Goal: Communication & Community: Participate in discussion

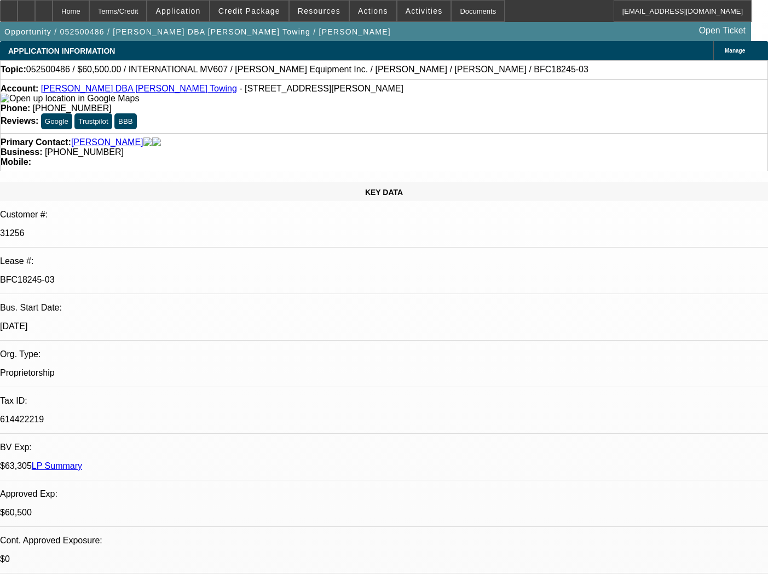
select select "0"
select select "2"
select select "0.1"
select select "4"
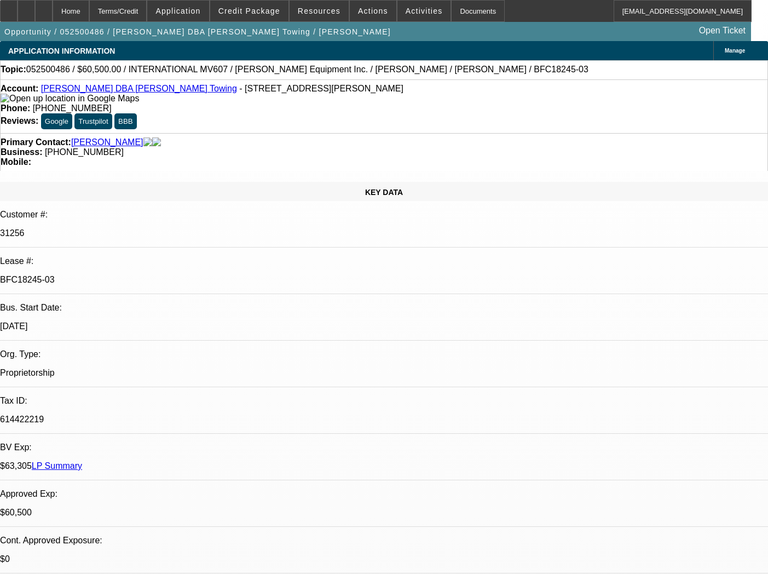
select select "0"
select select "2"
select select "0.1"
select select "4"
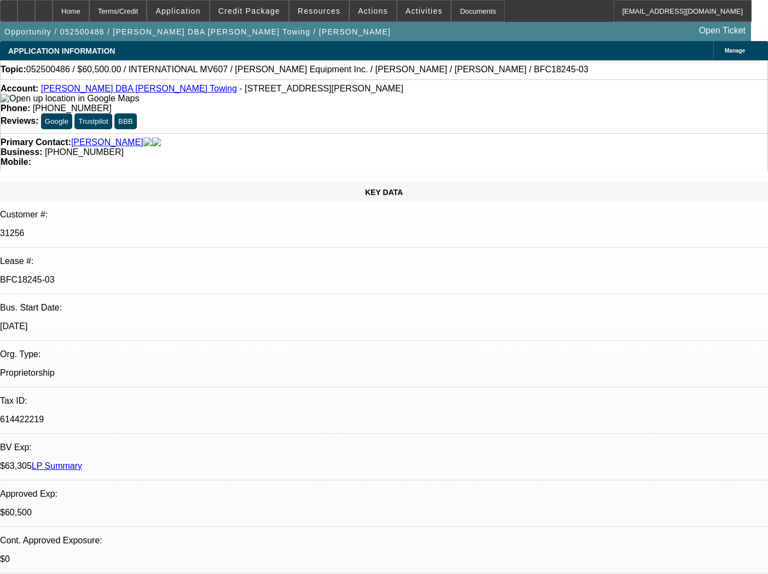
select select "0"
select select "2"
select select "0.1"
select select "4"
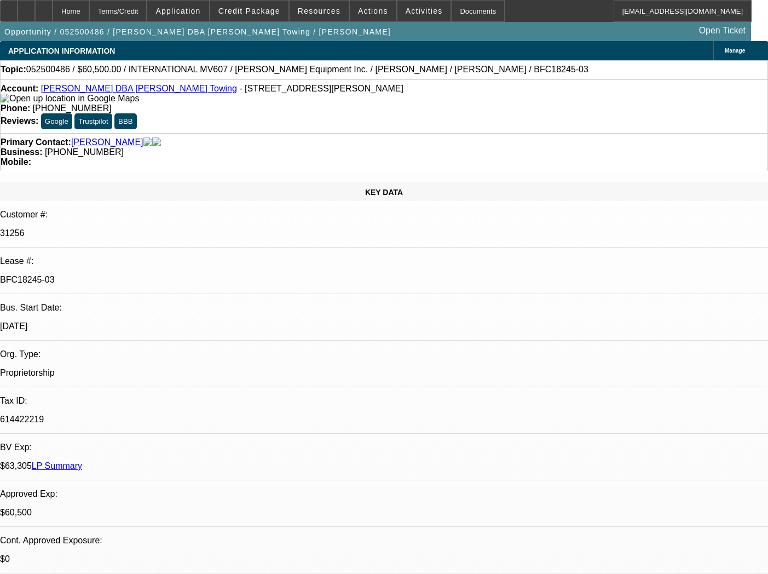
select select "0"
select select "3"
select select "0.1"
select select "4"
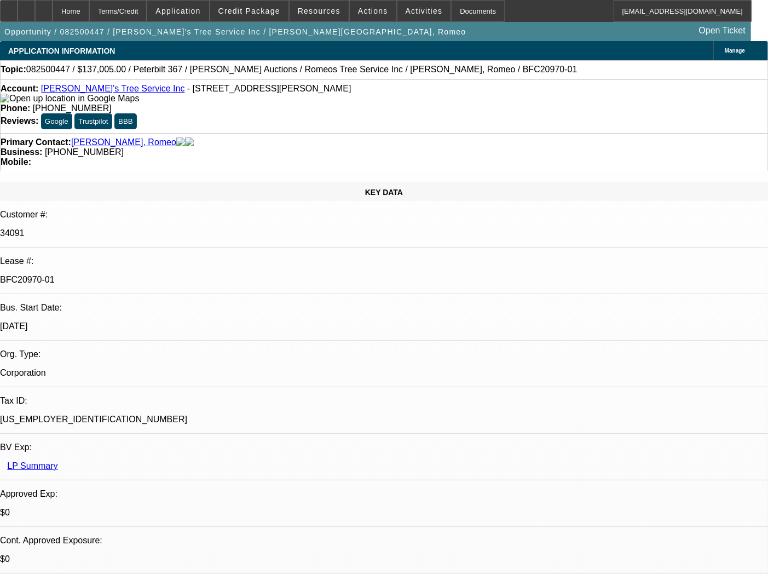
select select "0"
select select "6"
select select "0"
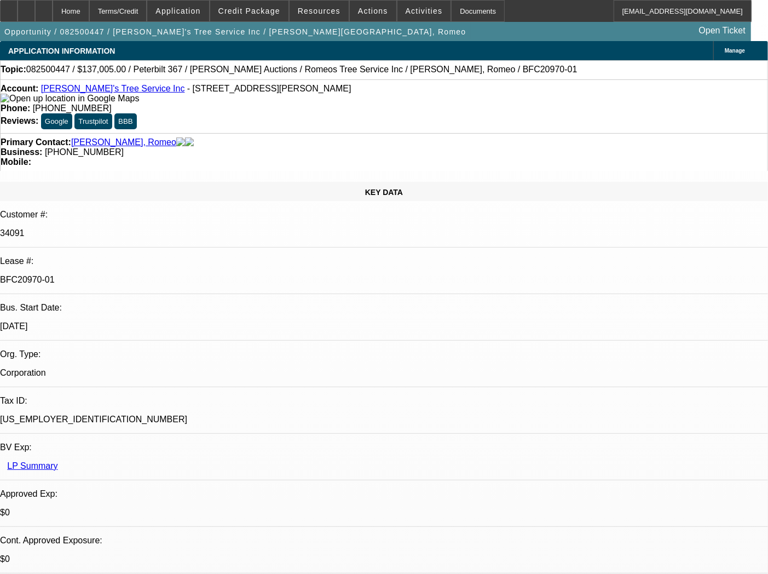
select select "0"
select select "6"
select select "0"
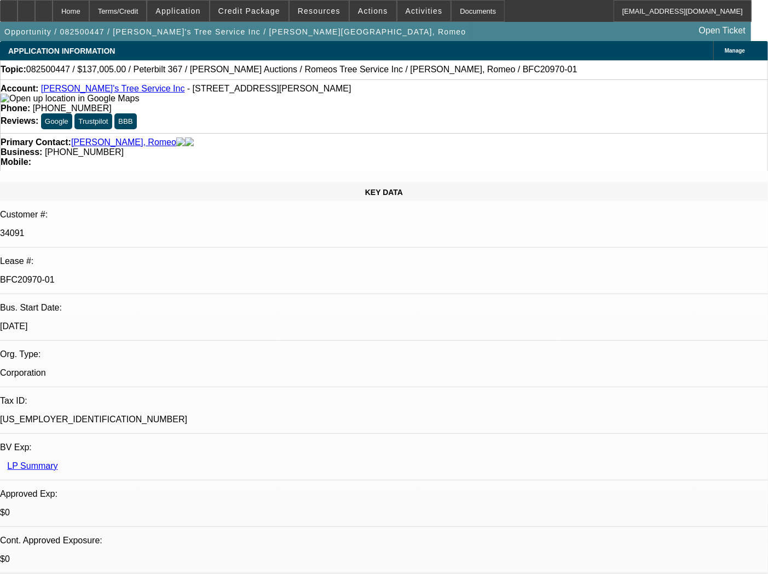
select select "3"
select select "0"
select select "6"
select select "0"
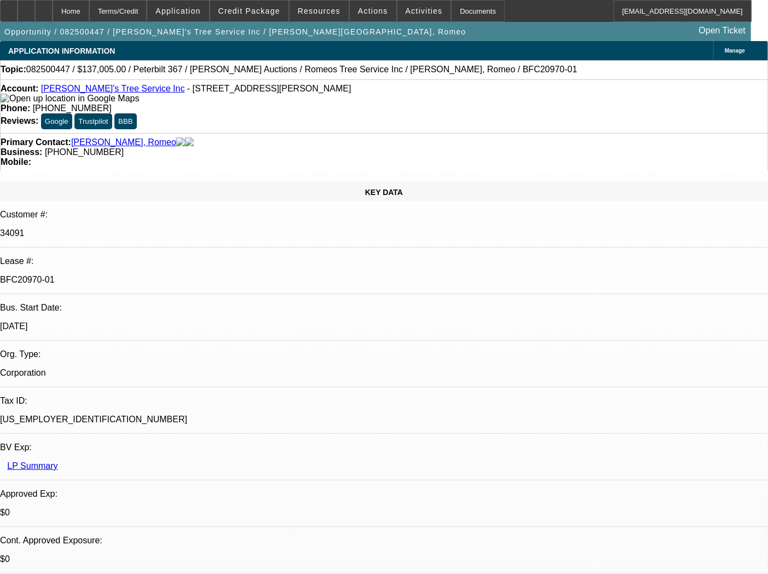
select select "3"
select select "0"
select select "6"
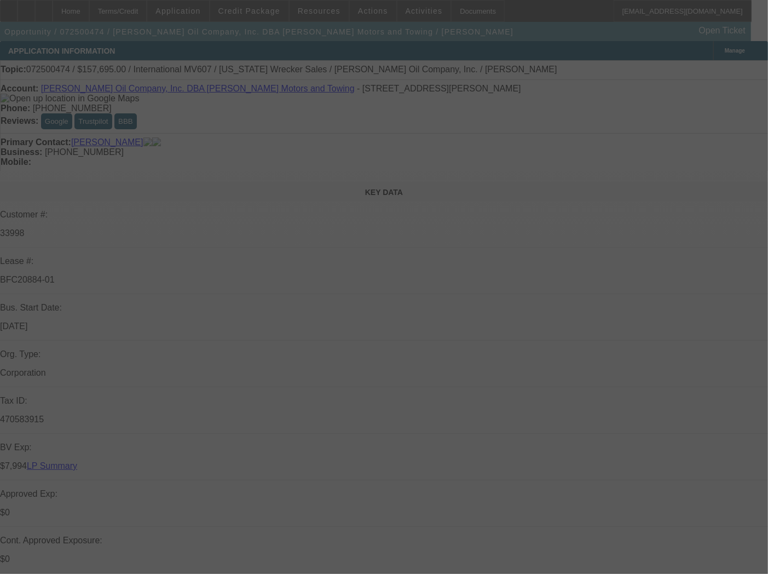
select select "0"
select select "0.1"
select select "4"
select select "0"
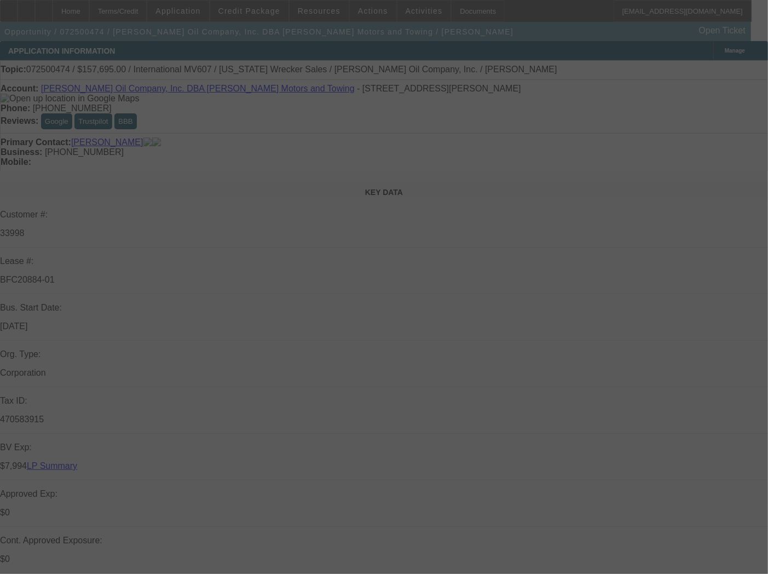
select select "0"
select select "6"
select select "0"
select select "2"
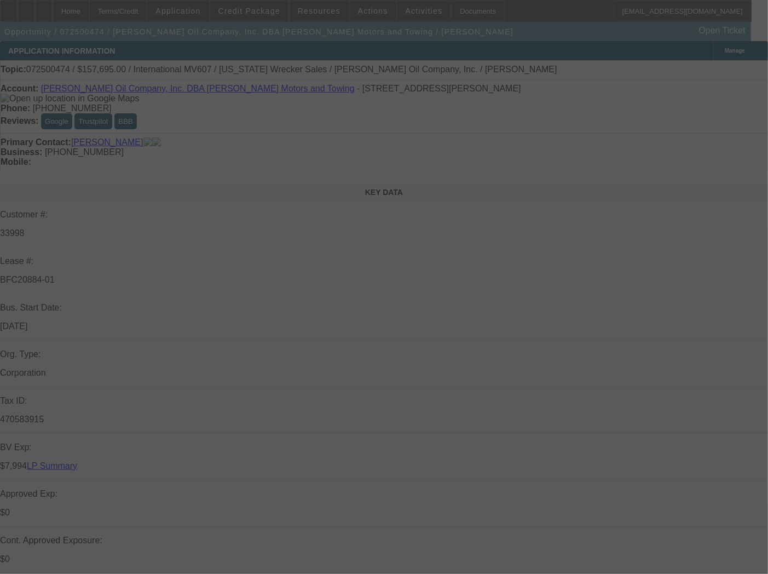
select select "2"
select select "0.1"
select select "4"
select select "0"
select select "2"
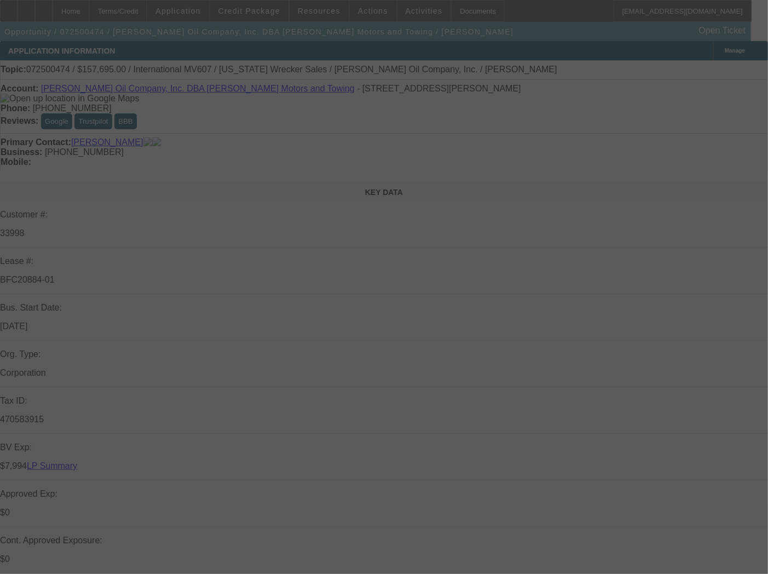
select select "2"
select select "0.1"
select select "4"
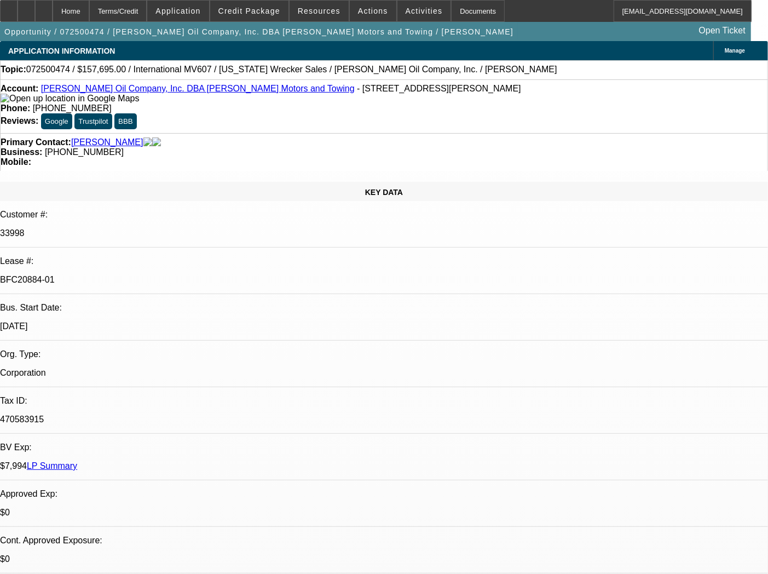
type input "tax"
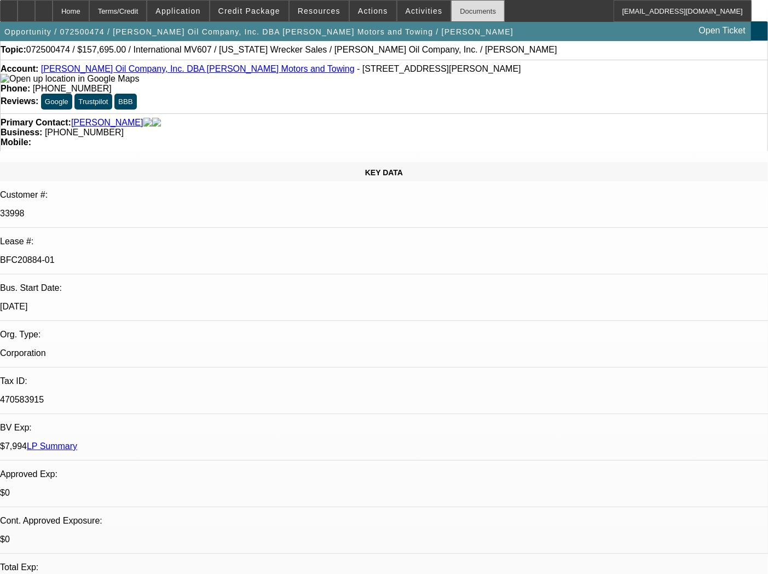
scroll to position [0, 0]
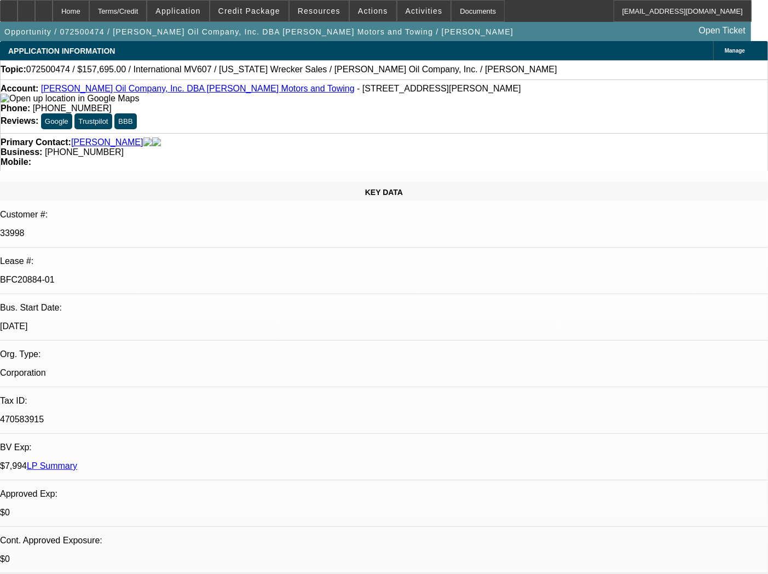
select select "0"
select select "0.1"
select select "4"
select select "0"
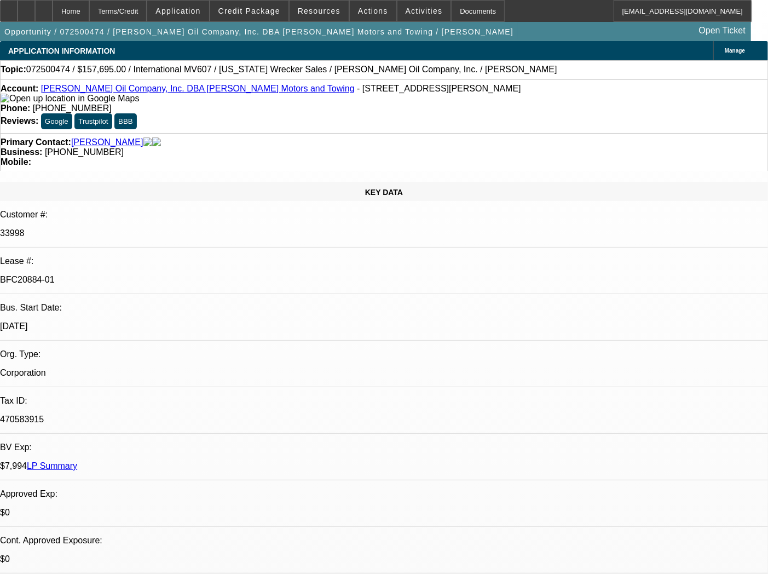
select select "0"
select select "6"
select select "0"
select select "2"
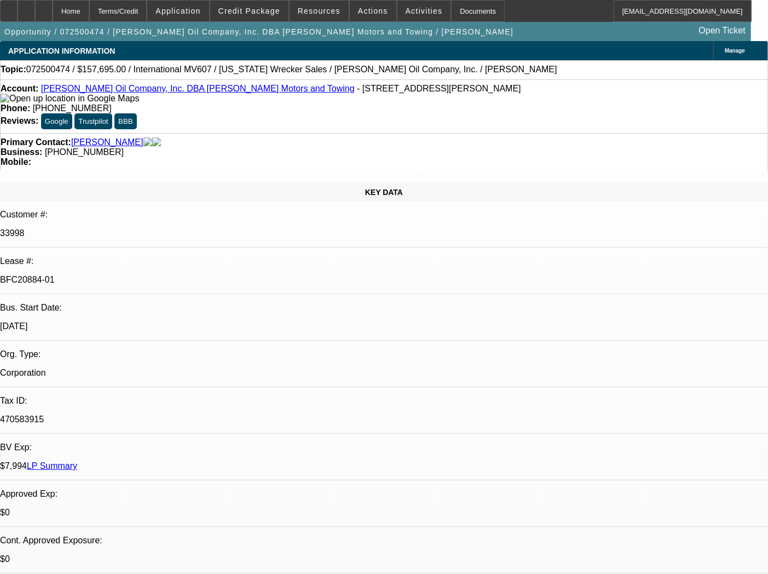
select select "2"
select select "0.1"
select select "4"
select select "0"
select select "2"
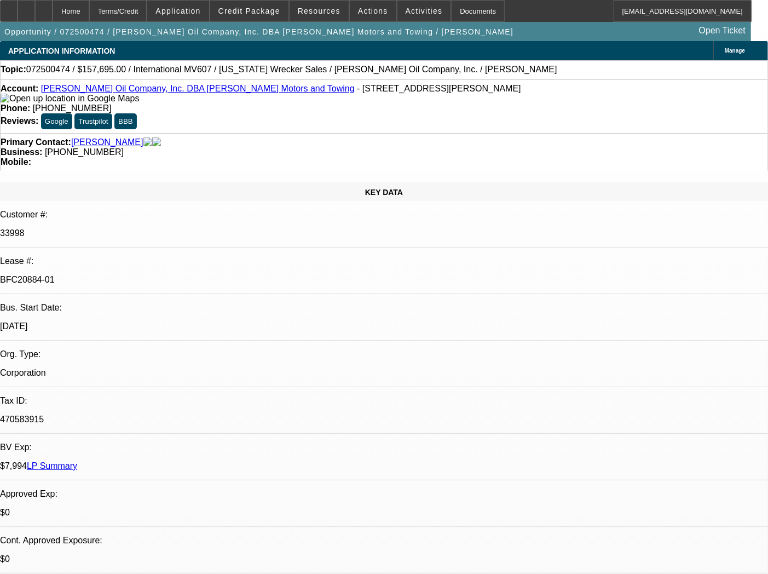
select select "2"
select select "0.1"
select select "4"
type input "tax"
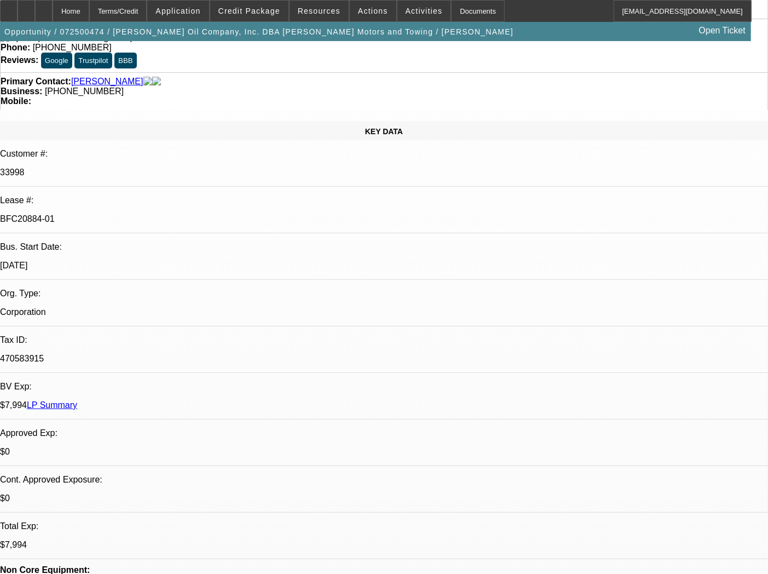
scroll to position [145, 0]
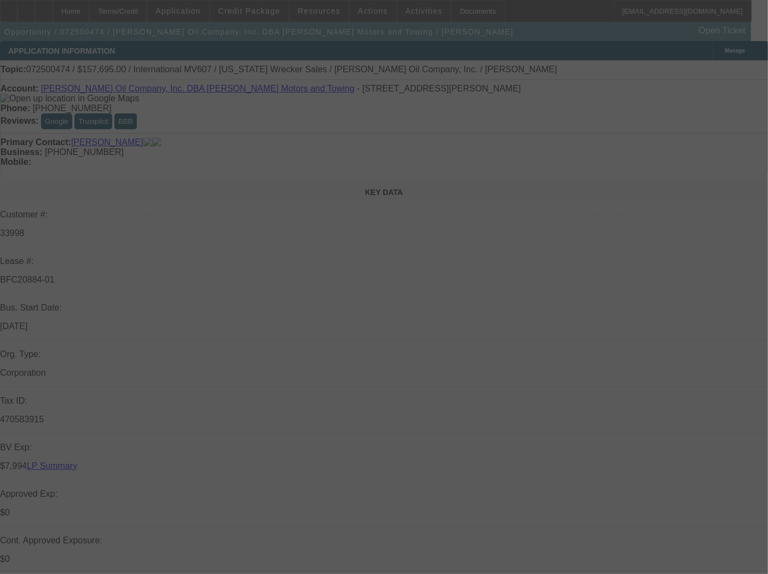
select select "0"
select select "0.1"
select select "4"
select select "0"
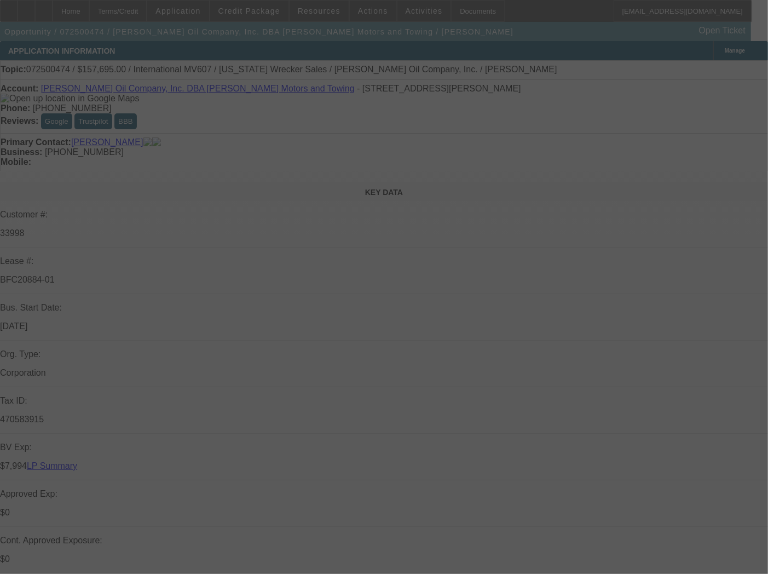
select select "0"
select select "6"
select select "0"
select select "2"
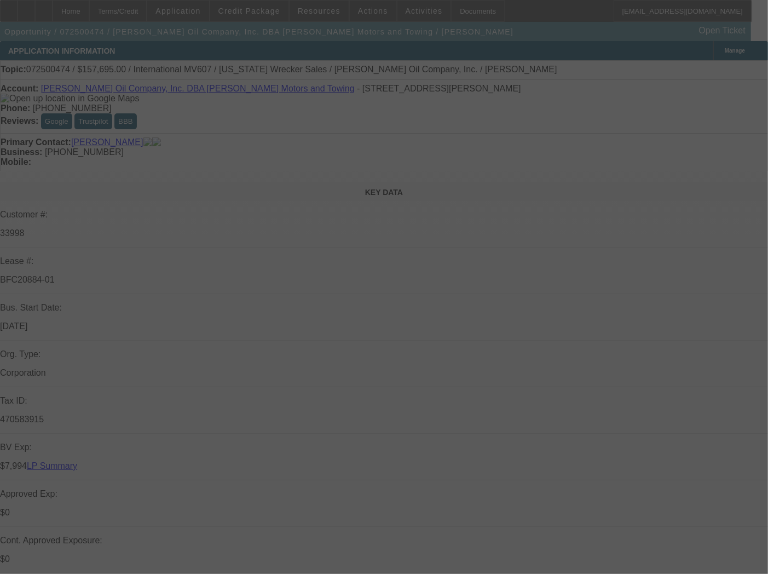
select select "2"
select select "0.1"
select select "4"
select select "0"
select select "2"
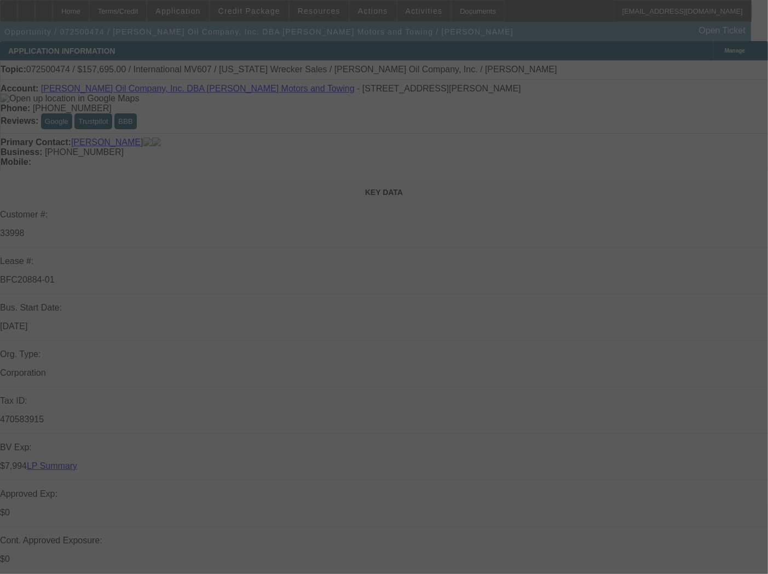
select select "2"
select select "0.1"
select select "4"
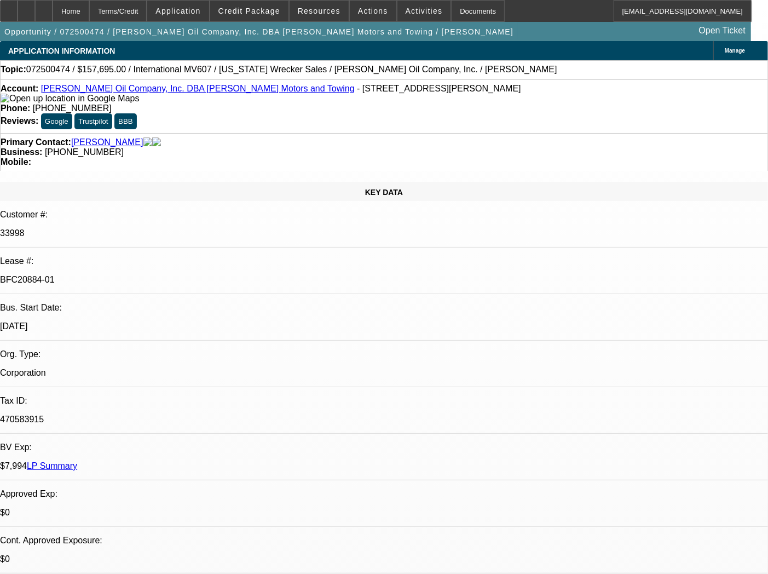
scroll to position [182, 0]
type input "tax"
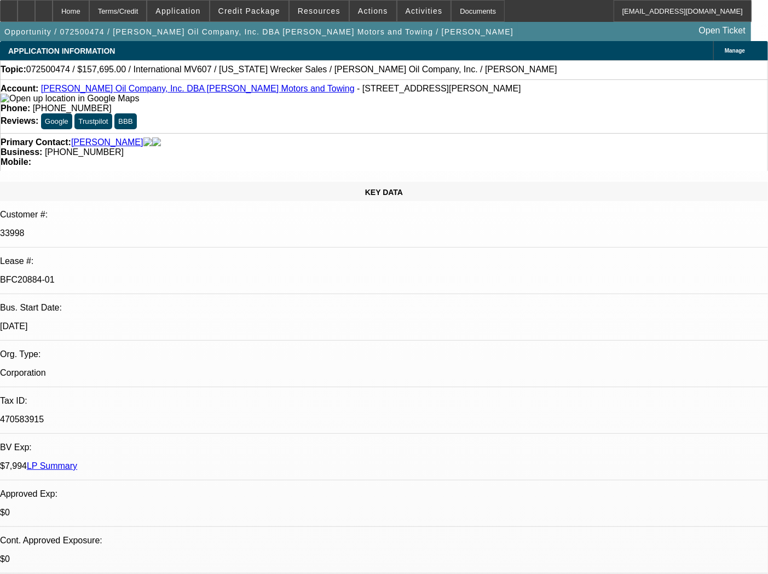
scroll to position [122, 0]
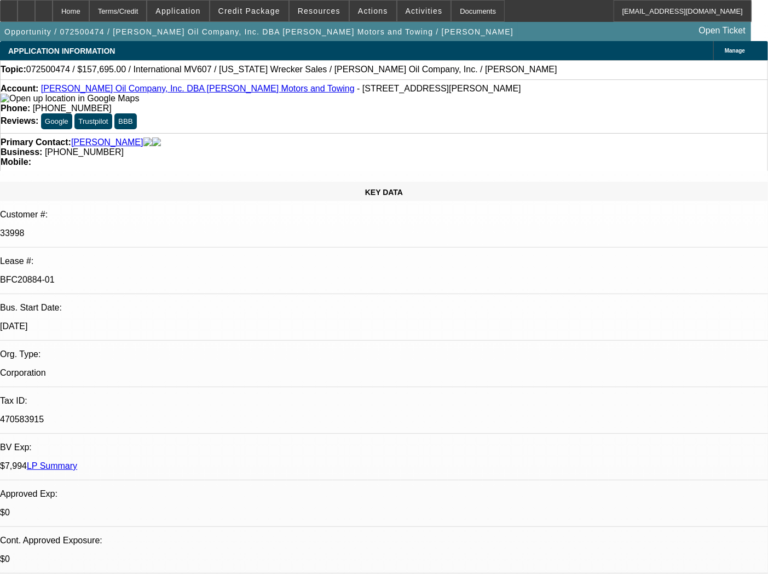
drag, startPoint x: 39, startPoint y: 71, endPoint x: 73, endPoint y: 68, distance: 34.6
click at [73, 68] on span "072500474 / $157,695.00 / International MV607 / Idaho Wrecker Sales / Schadegg …" at bounding box center [291, 70] width 531 height 10
copy span "072500474"
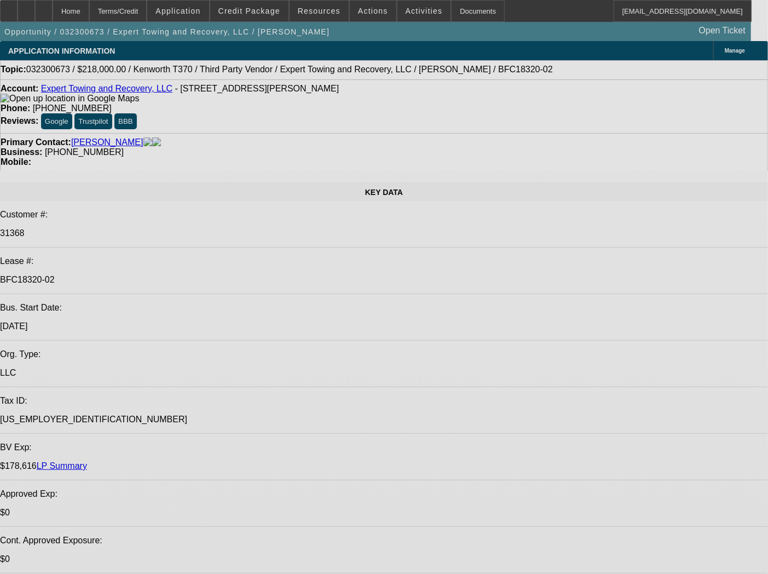
select select "0"
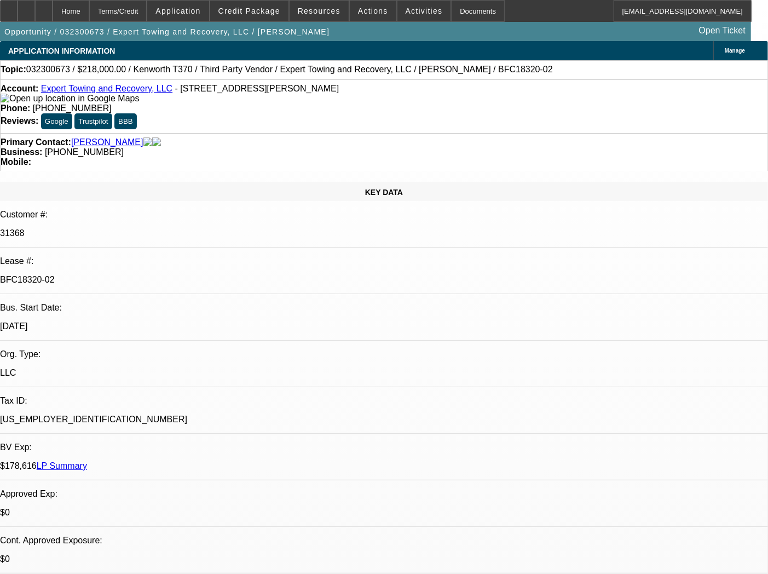
select select "0"
select select "2"
select select "0.1"
select select "4"
select select "0"
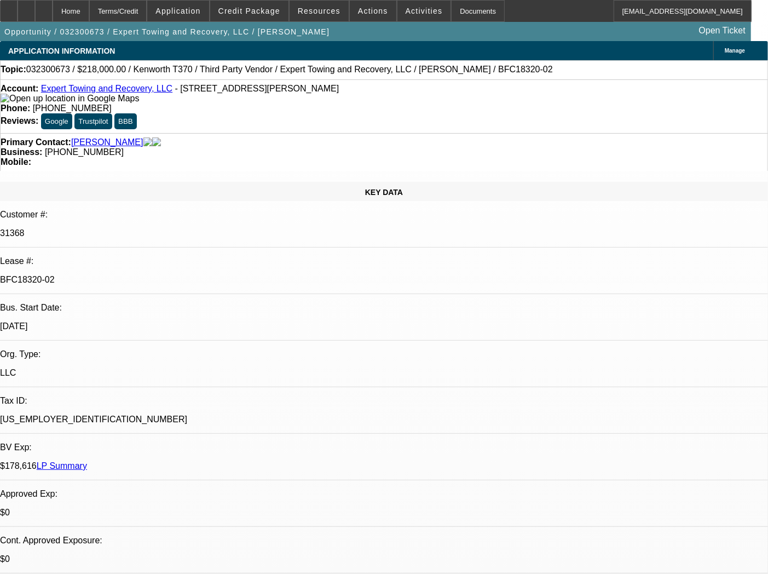
select select "2"
select select "0.1"
select select "4"
select select "0"
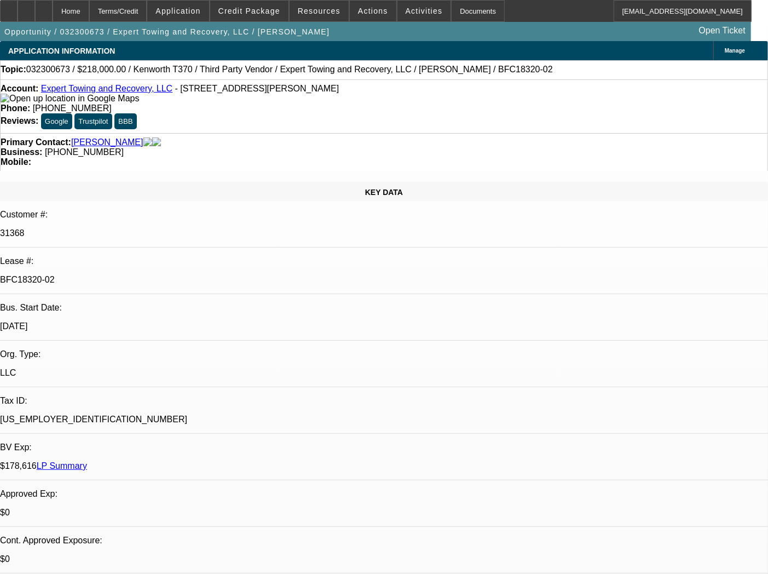
select select "2"
select select "0.1"
select select "4"
select select "0"
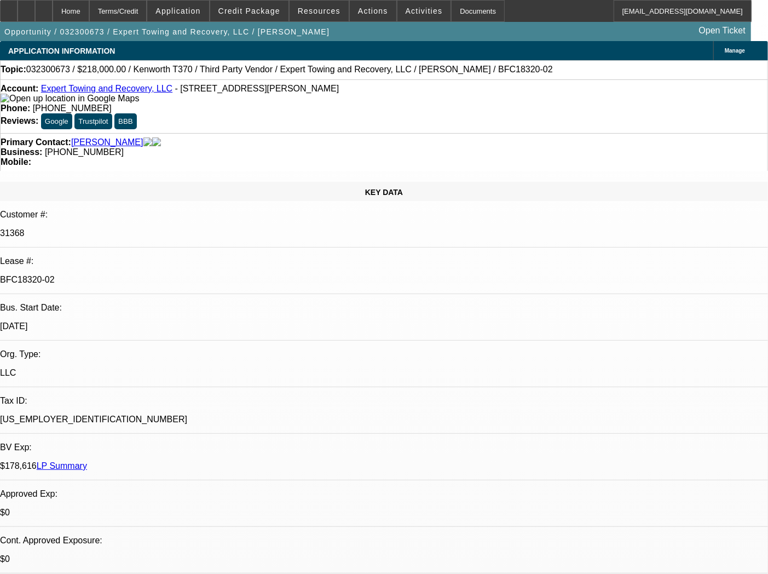
select select "2"
select select "0.1"
select select "4"
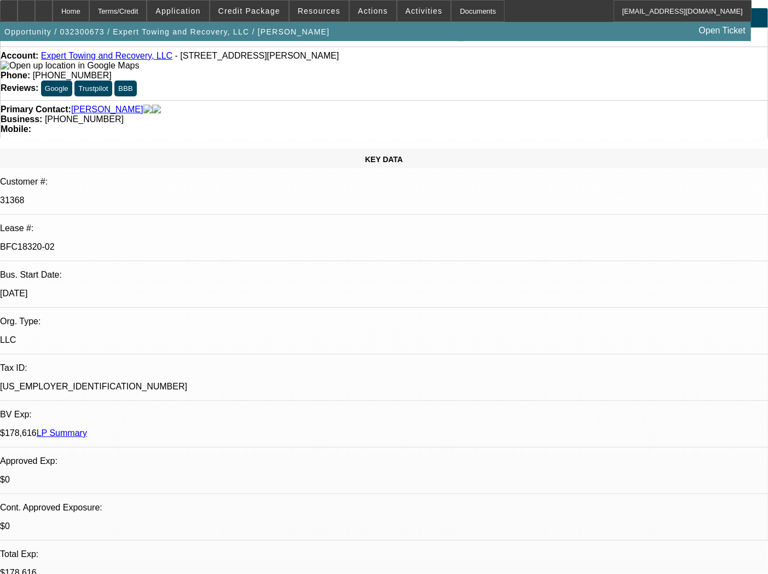
scroll to position [61, 0]
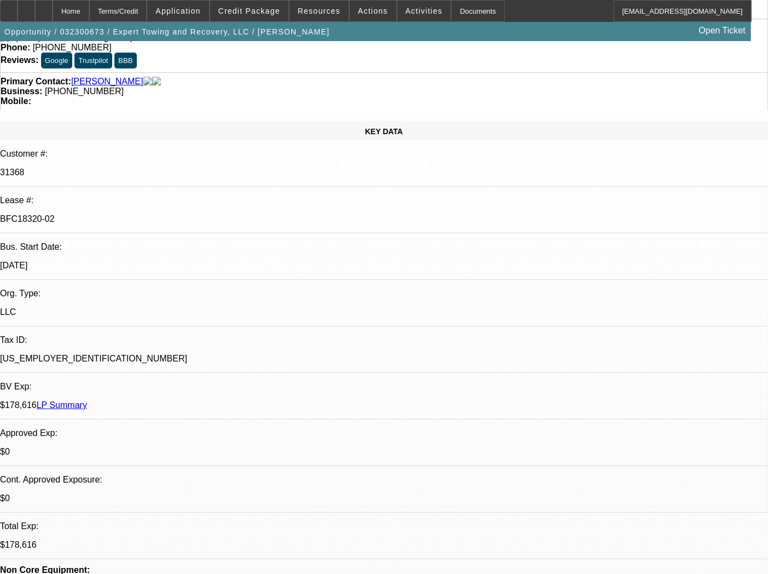
type input "tax"
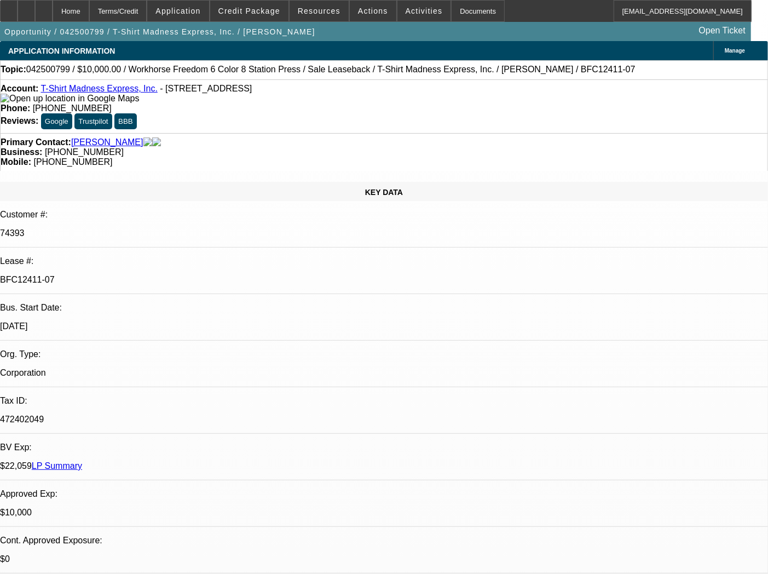
select select "0"
select select "2"
select select "0"
select select "2"
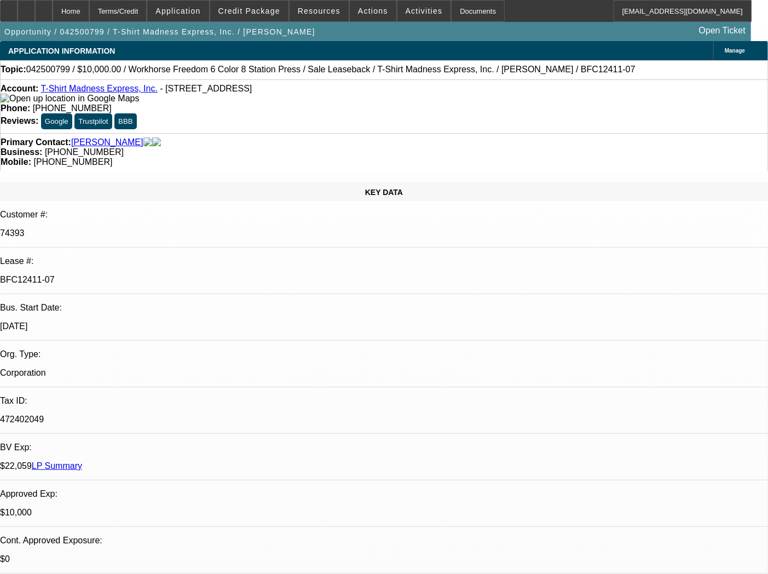
select select "0"
select select "2"
select select "0"
select select "2"
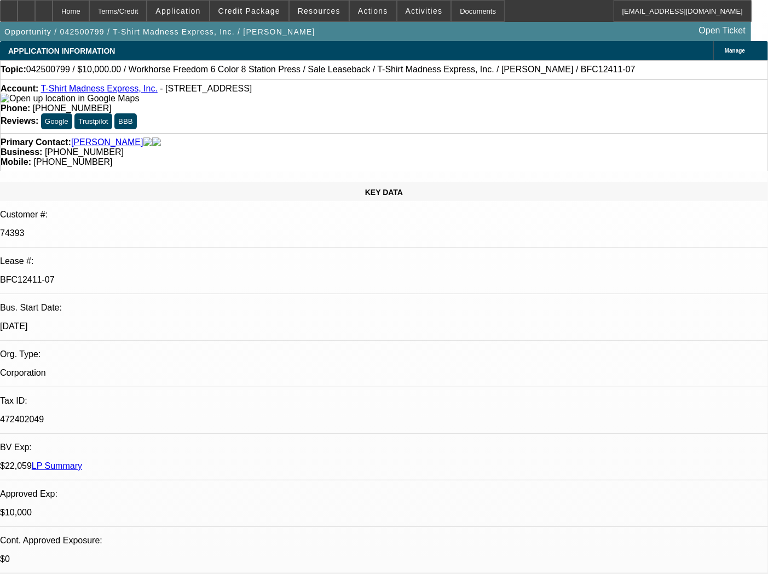
select select "0"
select select "2"
select select "0"
select select "2"
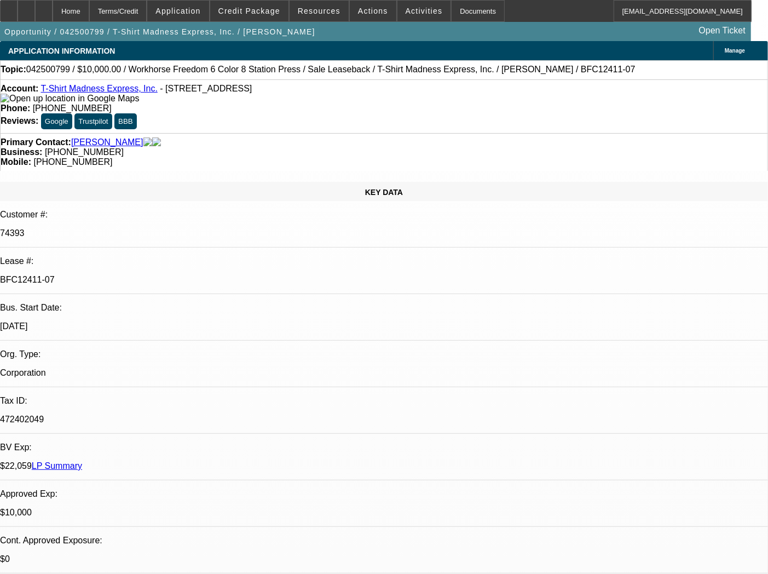
select select "0"
select select "2"
select select "0"
select select "2"
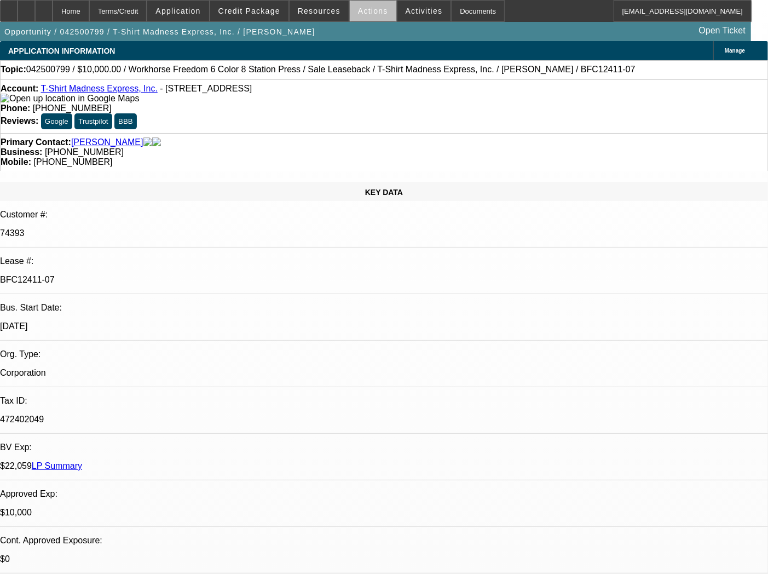
click at [376, 14] on span "Actions" at bounding box center [373, 11] width 30 height 9
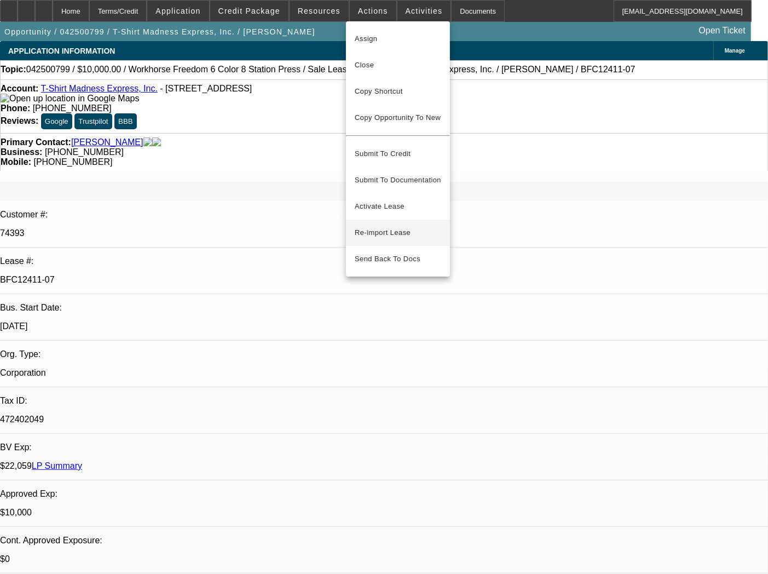
click at [365, 228] on span "Re-import Lease" at bounding box center [383, 232] width 56 height 8
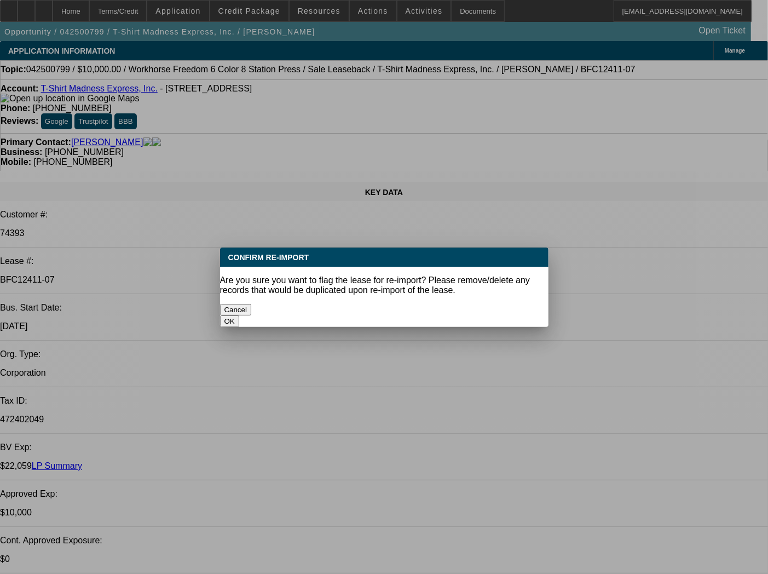
click at [239, 315] on button "OK" at bounding box center [229, 320] width 19 height 11
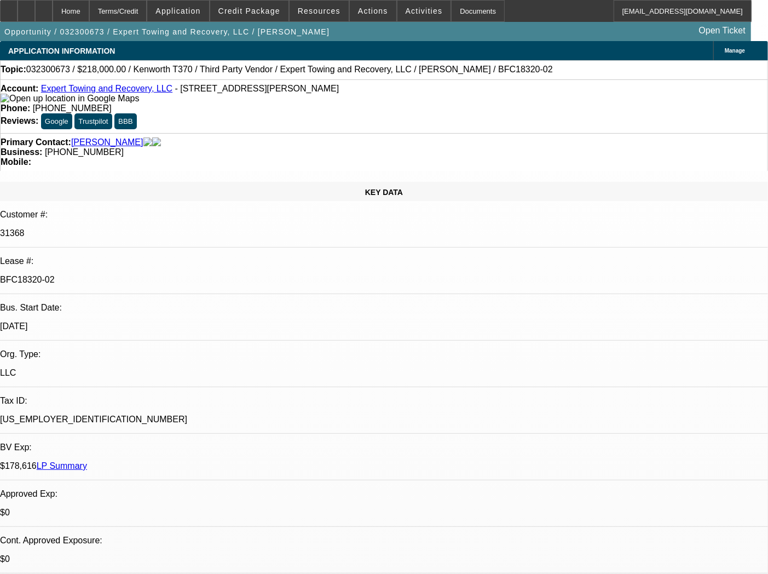
select select "0"
select select "2"
select select "0.1"
select select "4"
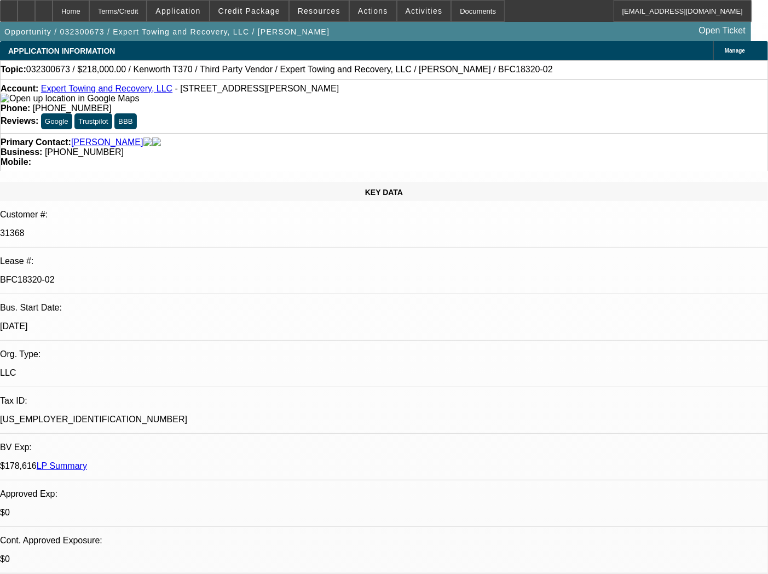
select select "0"
select select "2"
select select "0.1"
select select "4"
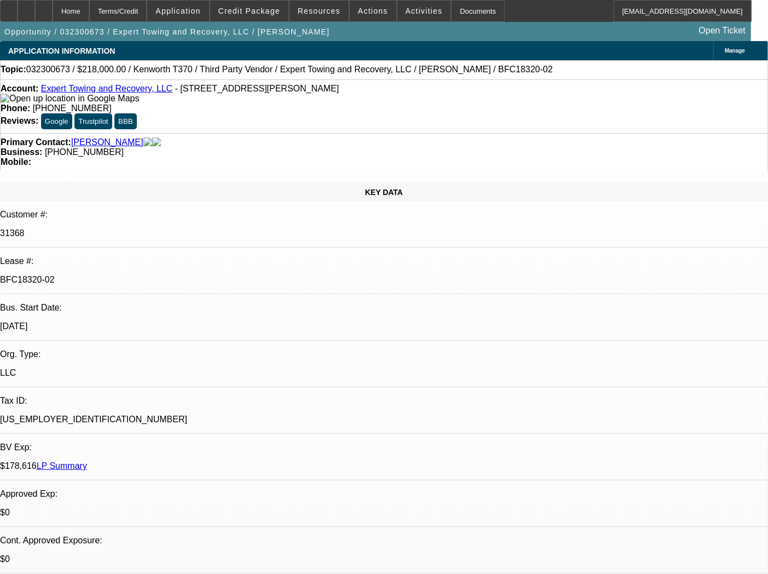
select select "0"
select select "2"
select select "0.1"
select select "4"
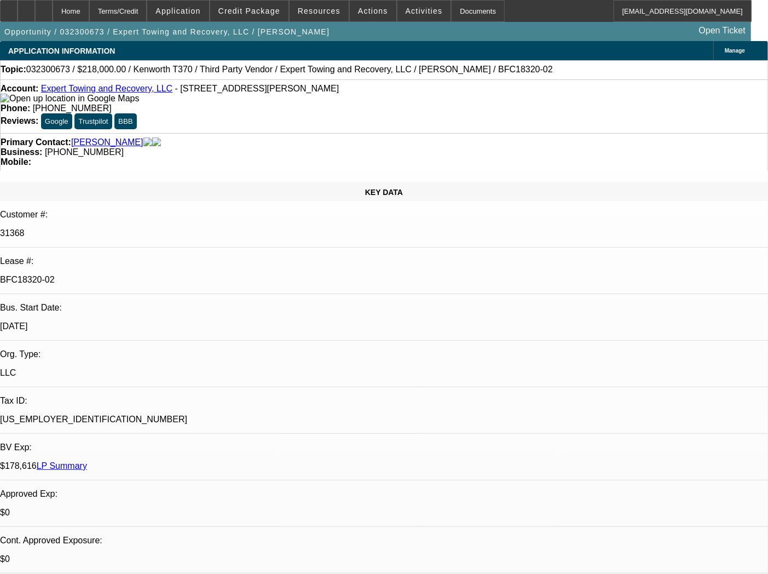
select select "0"
select select "2"
select select "0.1"
select select "4"
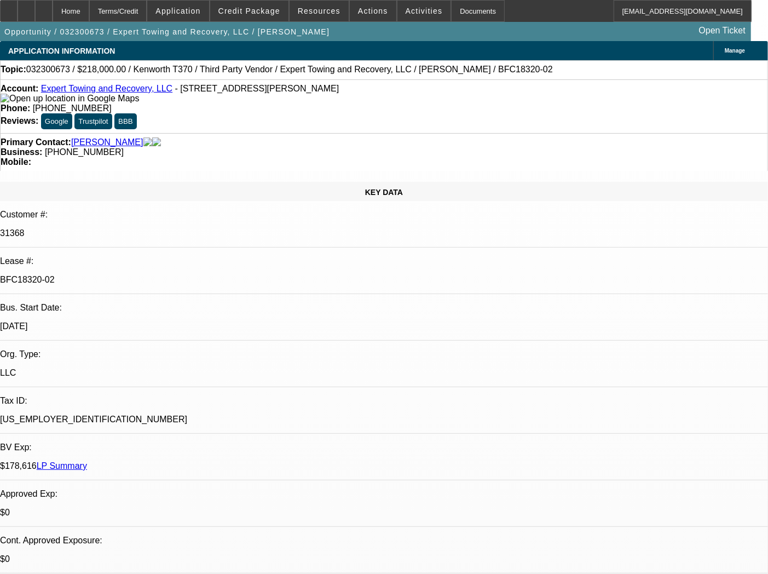
type input "tax"
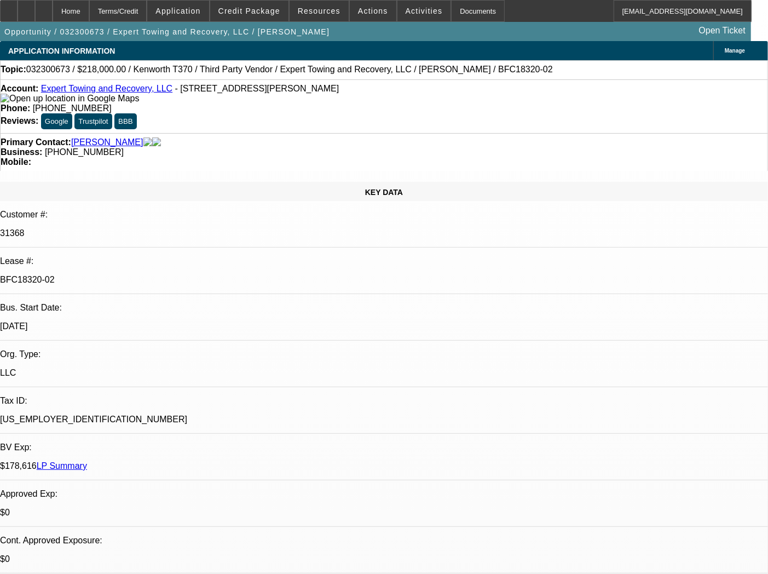
click at [463, 20] on div "Documents" at bounding box center [478, 11] width 54 height 22
